Goal: Check status: Check status

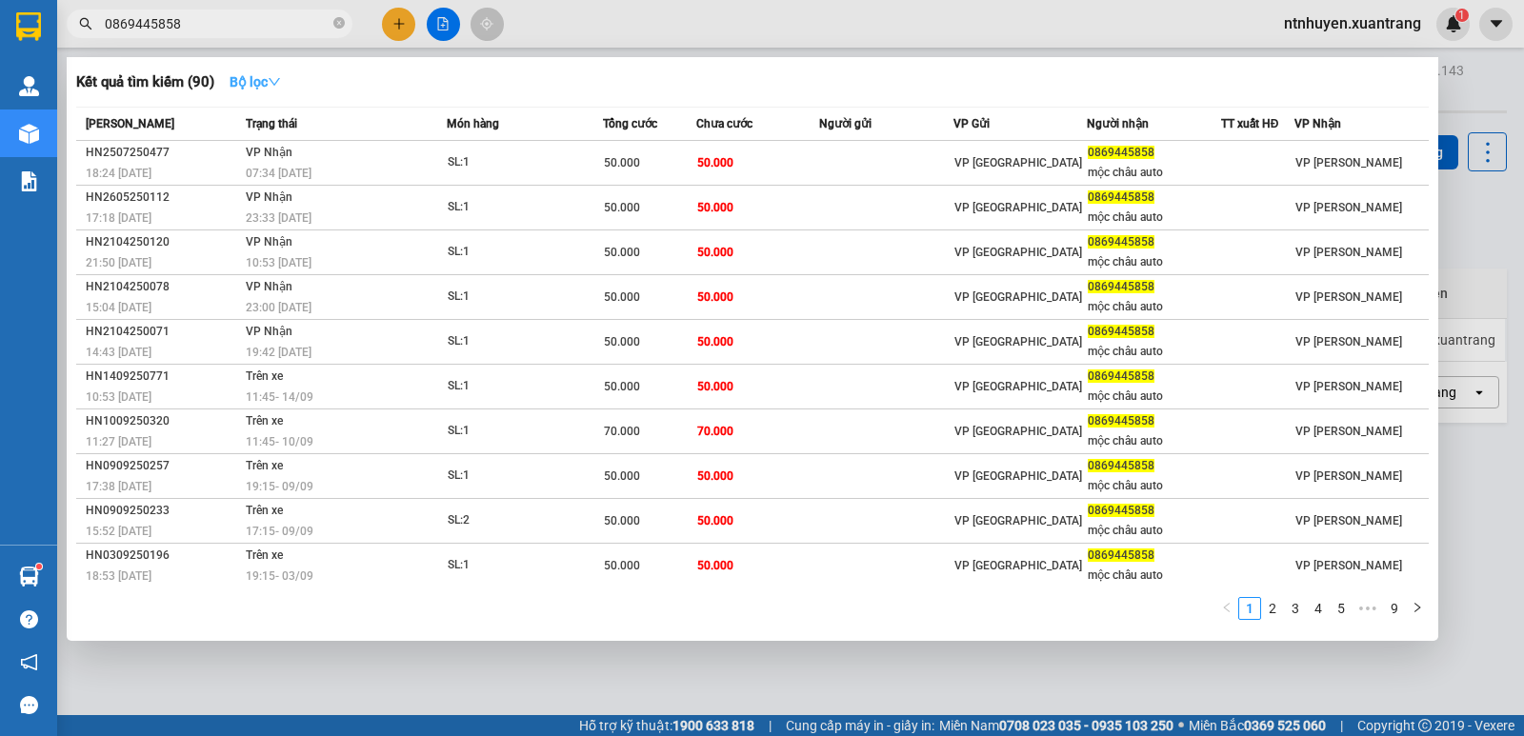
type input "0869445858"
click at [269, 78] on strong "Bộ lọc" at bounding box center [255, 81] width 51 height 15
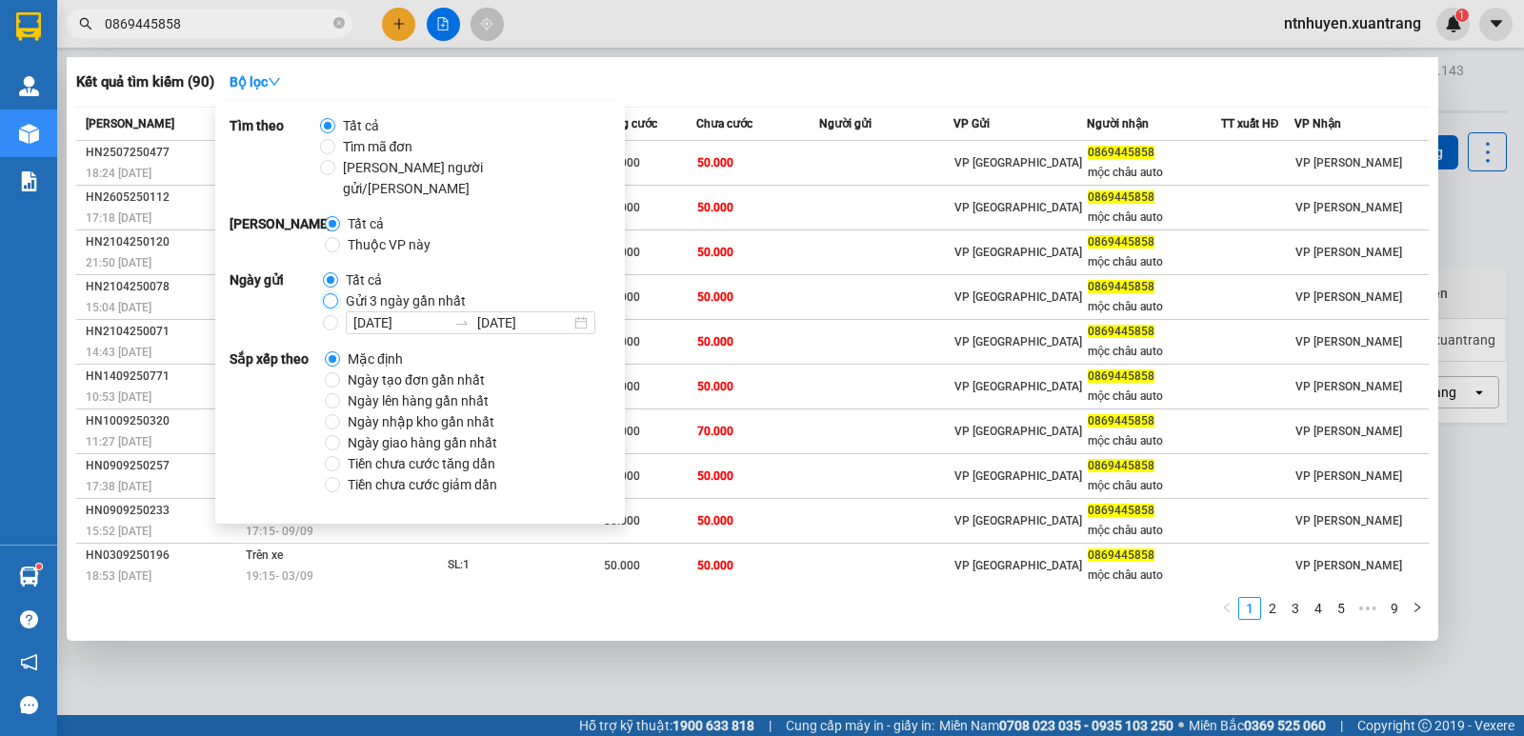
click at [328, 293] on input "Gửi 3 ngày gần nhất" at bounding box center [330, 300] width 15 height 15
radio input "true"
radio input "false"
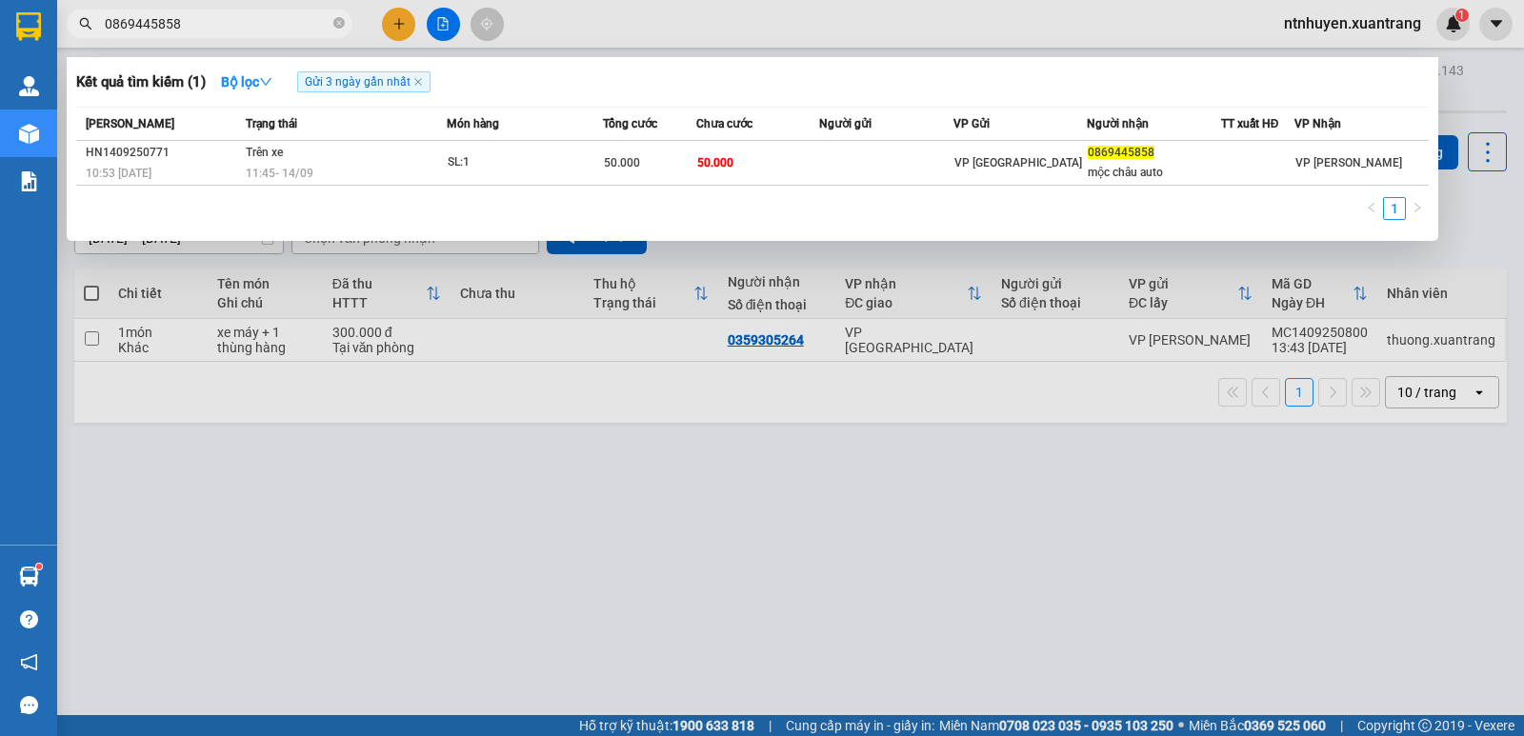
click at [539, 75] on div "Kết quả tìm kiếm ( 1 ) Bộ lọc Gửi 3 ngày gần nhất" at bounding box center [752, 82] width 1353 height 30
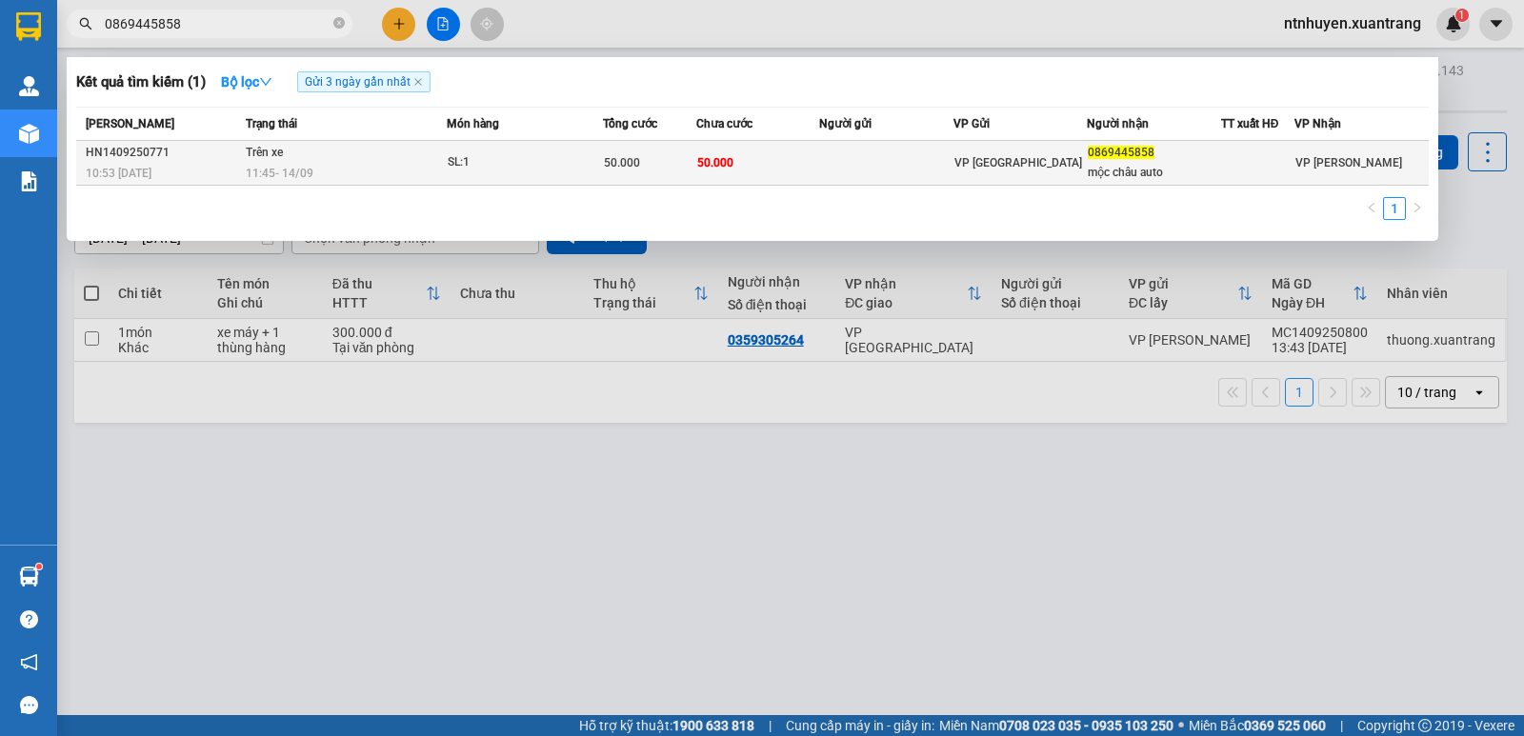
click at [385, 174] on div "11:45 [DATE]" at bounding box center [346, 173] width 200 height 21
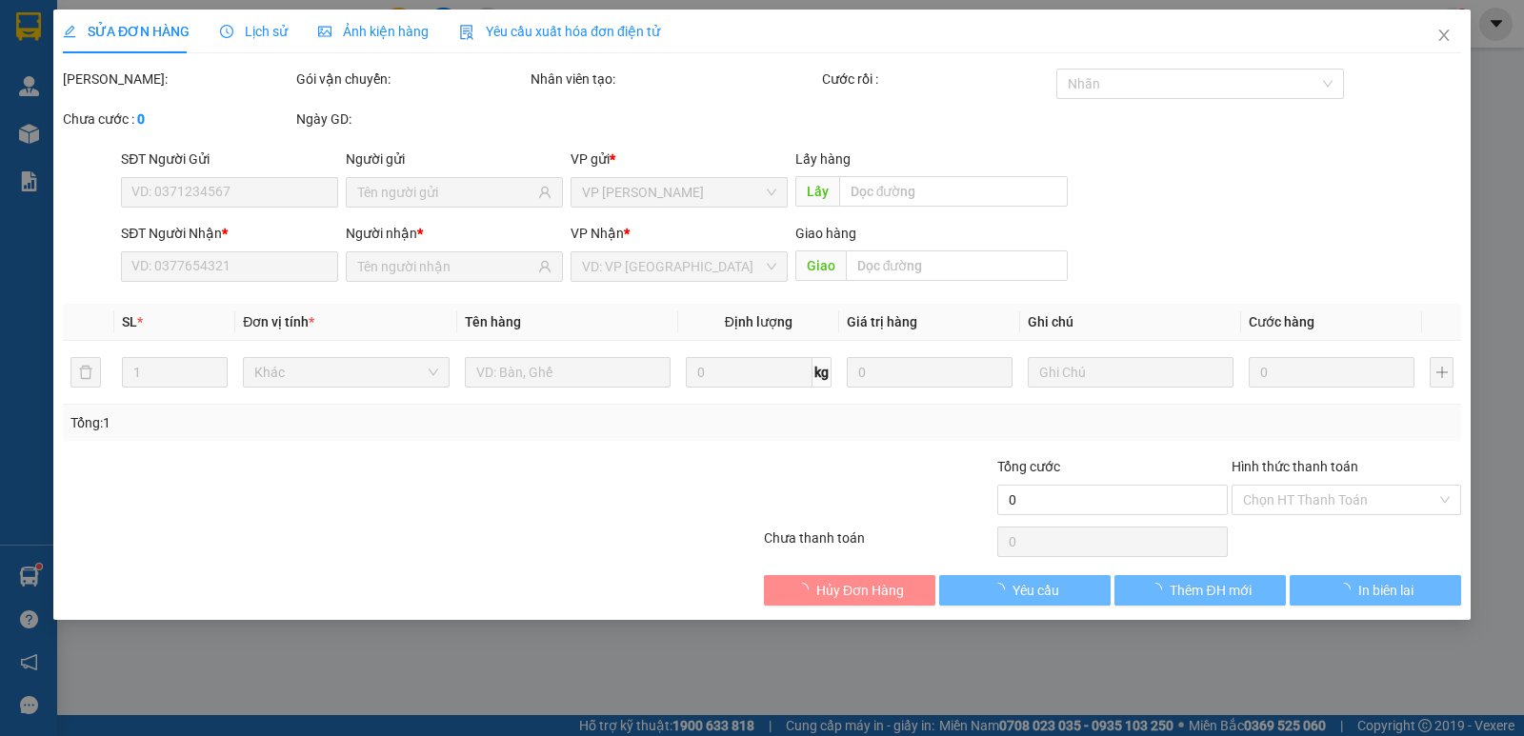
click at [371, 34] on span "Ảnh kiện hàng" at bounding box center [373, 31] width 111 height 15
